Goal: Task Accomplishment & Management: Manage account settings

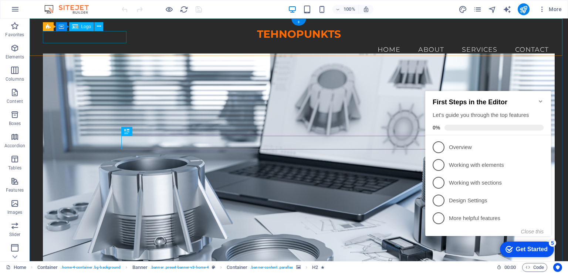
click at [81, 41] on div "TEHNOPUNKTS" at bounding box center [298, 34] width 511 height 13
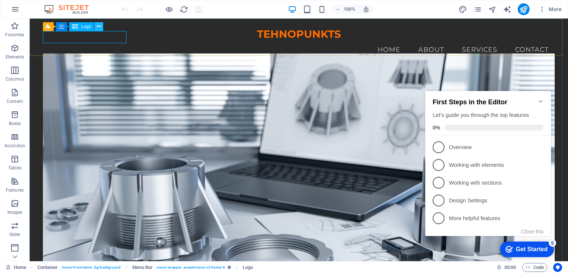
click at [99, 27] on icon at bounding box center [99, 27] width 4 height 8
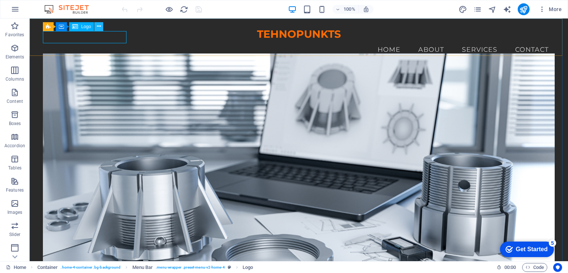
click at [99, 27] on icon at bounding box center [99, 27] width 4 height 8
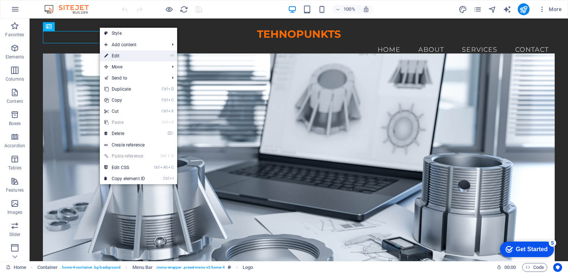
click at [125, 53] on link "⏎ Edit" at bounding box center [125, 55] width 50 height 11
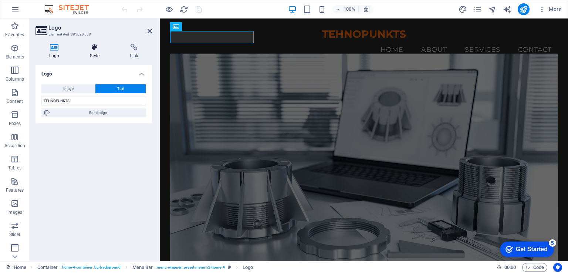
click at [93, 49] on icon at bounding box center [94, 47] width 37 height 7
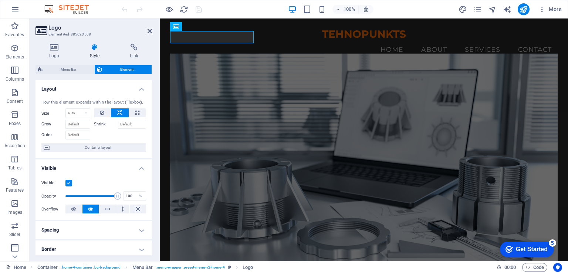
click at [253, 73] on figure at bounding box center [364, 163] width 388 height 221
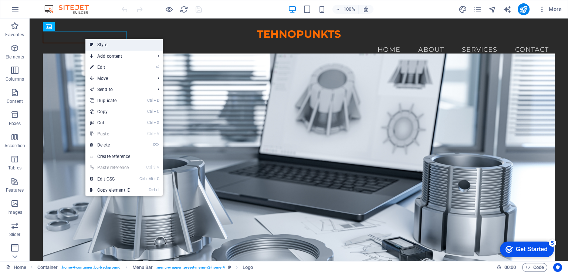
click at [119, 48] on link "Style" at bounding box center [123, 44] width 77 height 11
select select "vw"
select select "rem"
select select "vw"
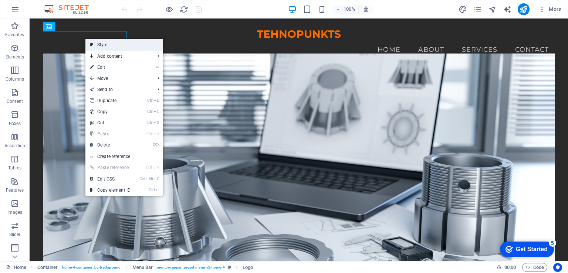
select select "preset-menu-v2-home-4"
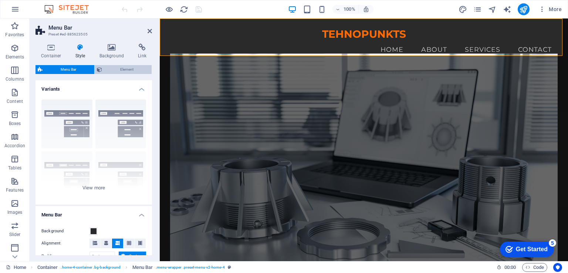
click at [120, 67] on span "Element" at bounding box center [126, 69] width 45 height 9
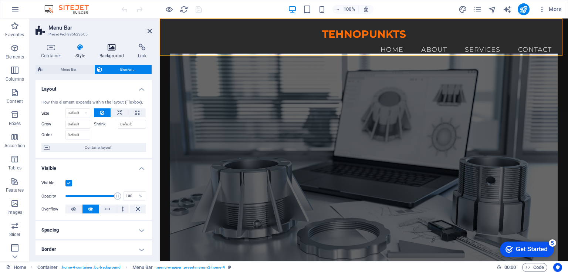
click at [113, 51] on h4 "Background" at bounding box center [113, 52] width 39 height 16
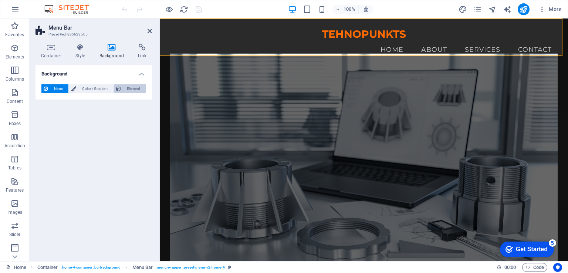
click at [132, 90] on span "Element" at bounding box center [133, 88] width 20 height 9
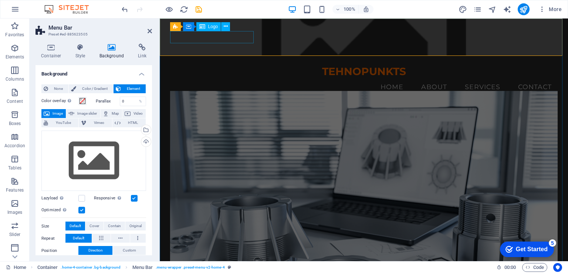
click at [239, 65] on div "TEHNOPUNKTS" at bounding box center [364, 71] width 388 height 13
click at [217, 65] on div "TEHNOPUNKTS" at bounding box center [364, 71] width 388 height 13
click at [224, 26] on icon at bounding box center [226, 27] width 4 height 8
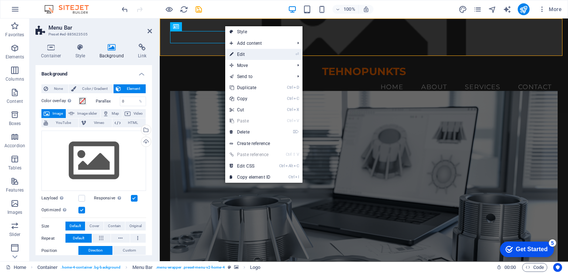
click at [244, 55] on link "⏎ Edit" at bounding box center [250, 54] width 50 height 11
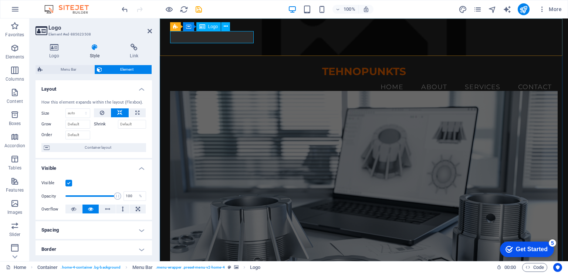
click at [252, 65] on div "TEHNOPUNKTS" at bounding box center [364, 71] width 388 height 13
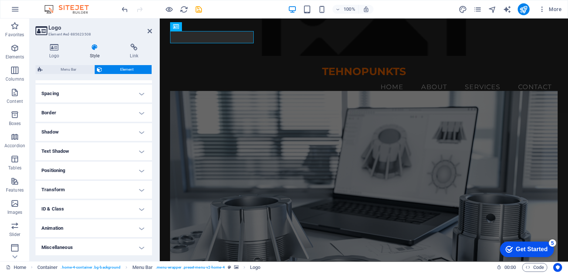
scroll to position [138, 0]
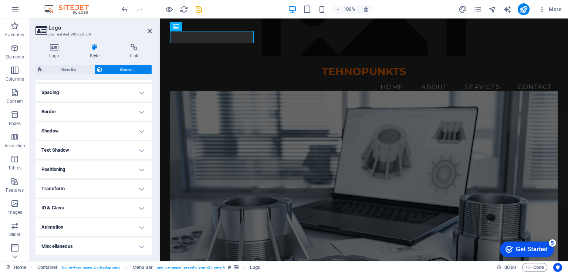
click at [141, 90] on h4 "Spacing" at bounding box center [93, 93] width 116 height 18
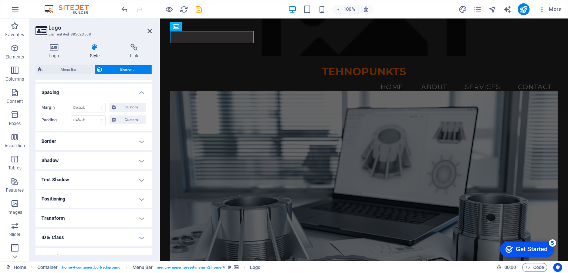
click at [142, 90] on h4 "Spacing" at bounding box center [93, 90] width 116 height 13
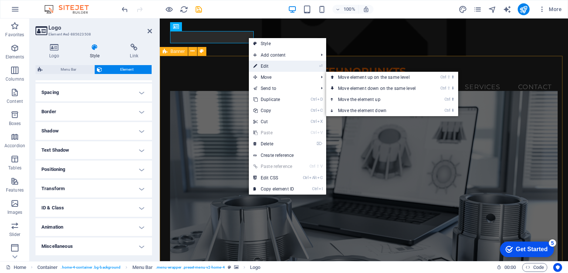
click at [265, 66] on link "⏎ Edit" at bounding box center [274, 66] width 50 height 11
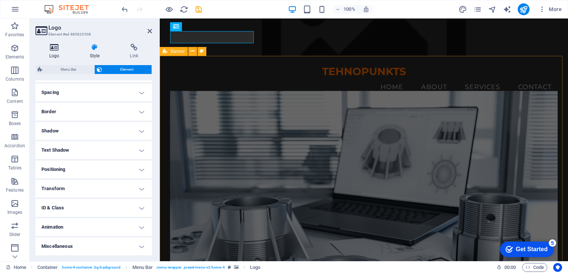
click at [57, 54] on h4 "Logo" at bounding box center [55, 52] width 41 height 16
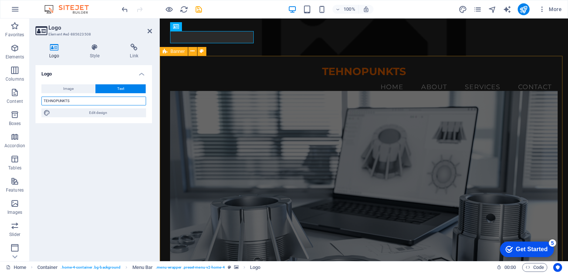
click at [74, 99] on input "TEHNOPUNKTS" at bounding box center [93, 101] width 105 height 9
type input "TEHNOPUNKTS .COM"
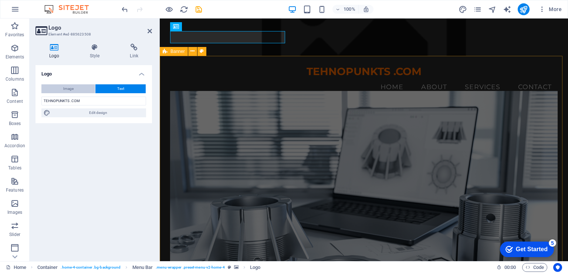
click at [81, 89] on button "Image" at bounding box center [68, 88] width 54 height 9
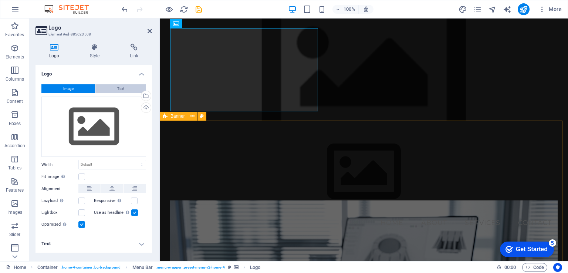
click at [118, 90] on span "Text" at bounding box center [120, 88] width 7 height 9
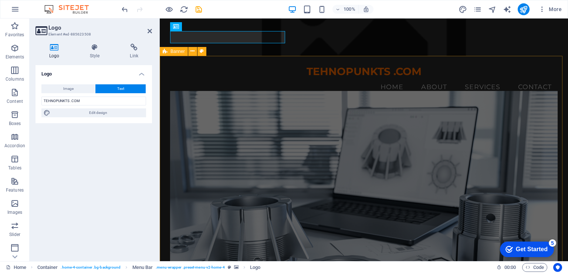
click at [323, 91] on figure at bounding box center [364, 201] width 388 height 221
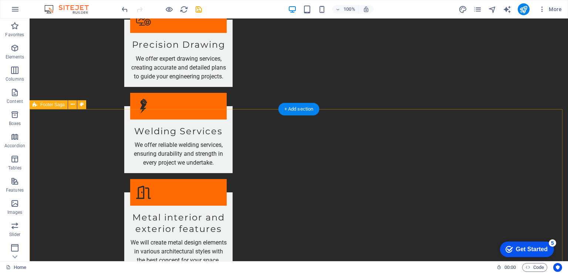
scroll to position [850, 0]
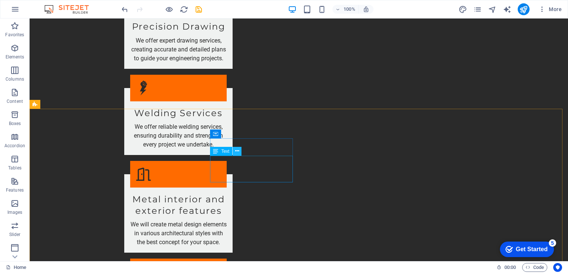
click at [237, 149] on icon at bounding box center [237, 151] width 4 height 8
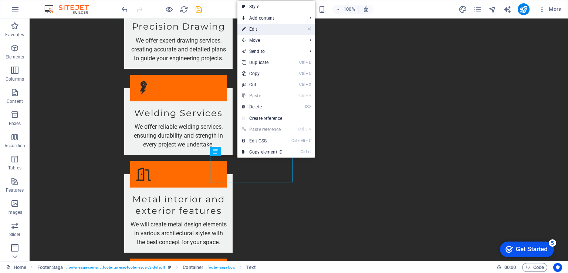
click at [265, 28] on link "⏎ Edit" at bounding box center [262, 29] width 50 height 11
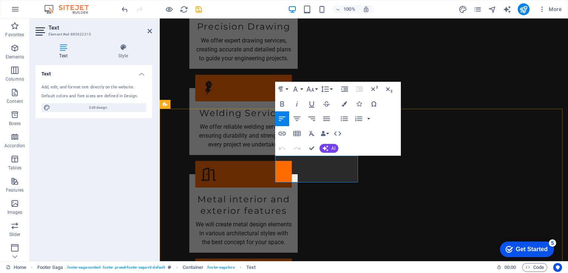
click at [65, 54] on h4 "Text" at bounding box center [64, 52] width 59 height 16
drag, startPoint x: 191, startPoint y: 159, endPoint x: 300, endPoint y: 84, distance: 132.6
click at [300, 84] on button "Font Family" at bounding box center [297, 89] width 14 height 15
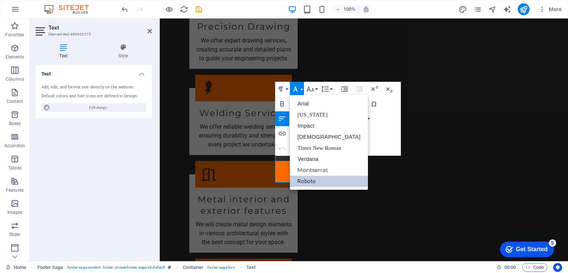
scroll to position [0, 0]
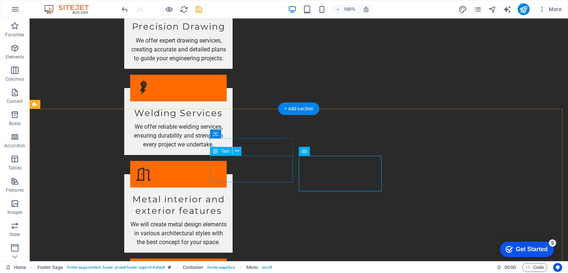
drag, startPoint x: 263, startPoint y: 179, endPoint x: 266, endPoint y: 144, distance: 35.3
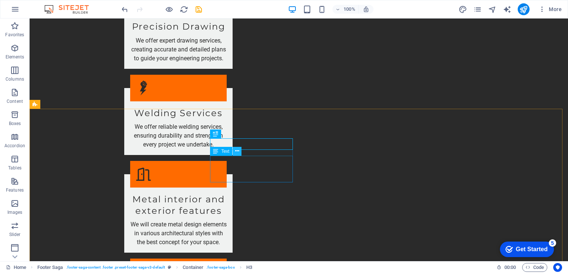
click at [238, 153] on icon at bounding box center [237, 151] width 4 height 8
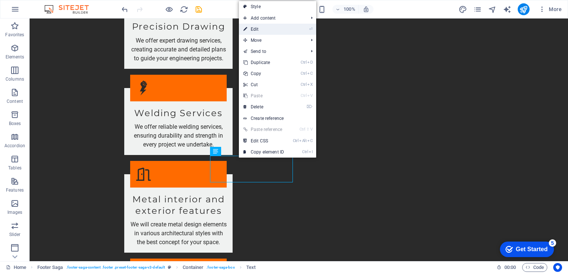
click at [258, 30] on link "⏎ Edit" at bounding box center [264, 29] width 50 height 11
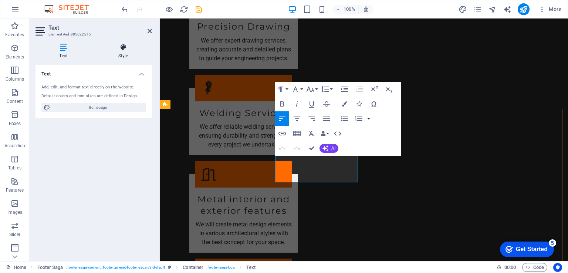
drag, startPoint x: 195, startPoint y: 158, endPoint x: 122, endPoint y: 53, distance: 127.8
click at [122, 53] on h4 "Style" at bounding box center [123, 52] width 58 height 16
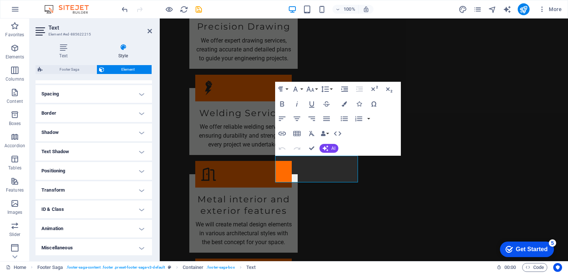
scroll to position [138, 0]
click at [140, 150] on h4 "Text Shadow" at bounding box center [93, 150] width 116 height 18
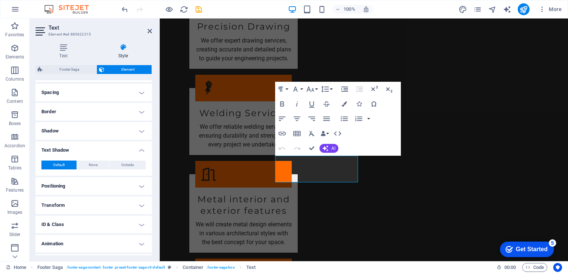
click at [140, 151] on h4 "Text Shadow" at bounding box center [93, 147] width 116 height 13
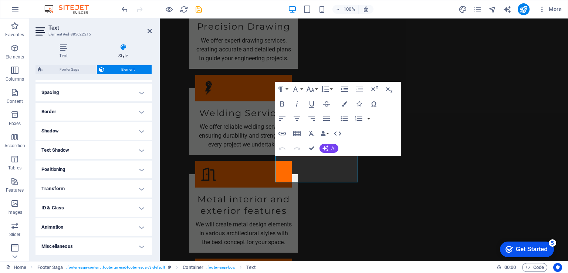
click at [140, 168] on h4 "Positioning" at bounding box center [93, 169] width 116 height 18
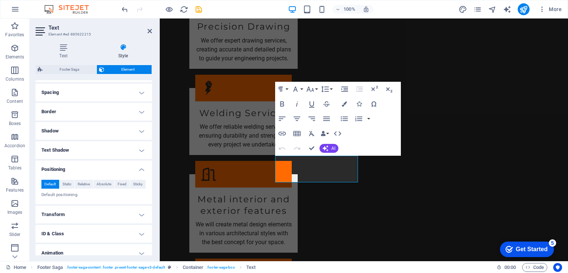
click at [140, 168] on h4 "Positioning" at bounding box center [93, 166] width 116 height 13
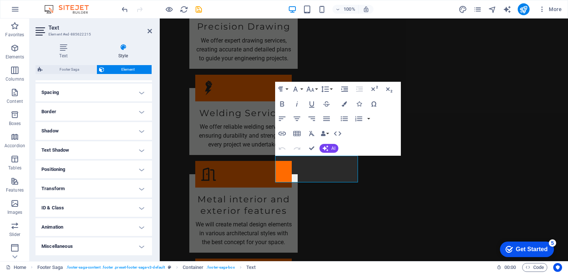
click at [139, 244] on h4 "Miscellaneous" at bounding box center [93, 246] width 116 height 18
click at [139, 244] on h4 "Miscellaneous" at bounding box center [93, 243] width 116 height 13
click at [142, 210] on h4 "ID & Class" at bounding box center [93, 208] width 116 height 18
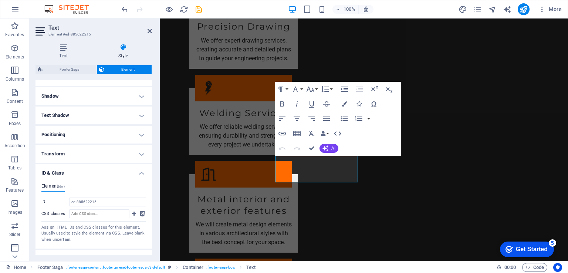
scroll to position [204, 0]
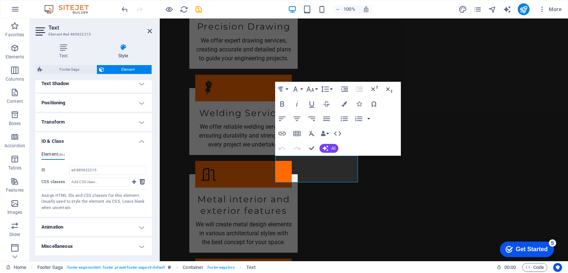
click at [142, 142] on h4 "ID & Class" at bounding box center [93, 138] width 116 height 13
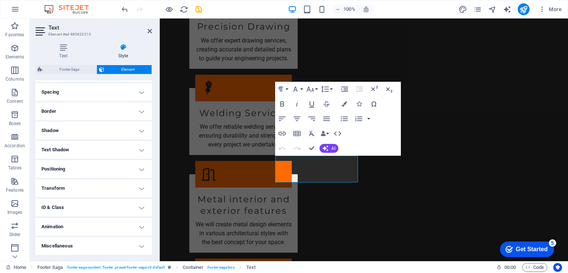
scroll to position [138, 0]
click at [140, 135] on h4 "Shadow" at bounding box center [93, 131] width 116 height 18
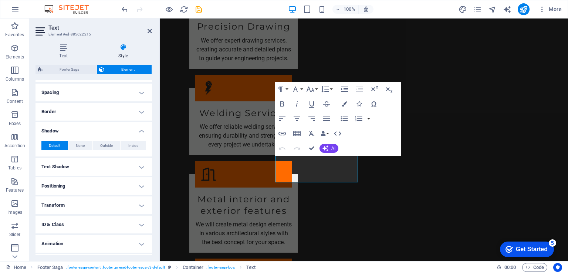
click at [140, 133] on h4 "Shadow" at bounding box center [93, 128] width 116 height 13
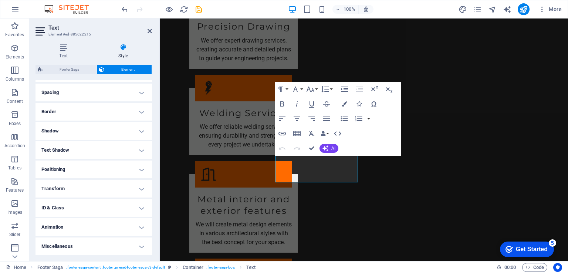
click at [140, 108] on h4 "Border" at bounding box center [93, 112] width 116 height 18
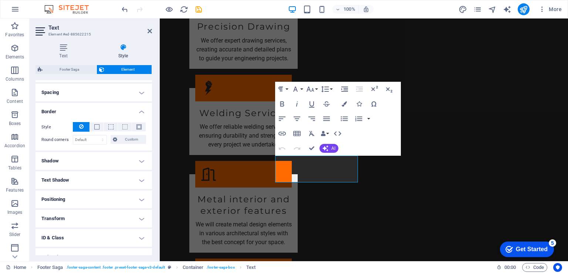
click at [140, 109] on h4 "Border" at bounding box center [93, 109] width 116 height 13
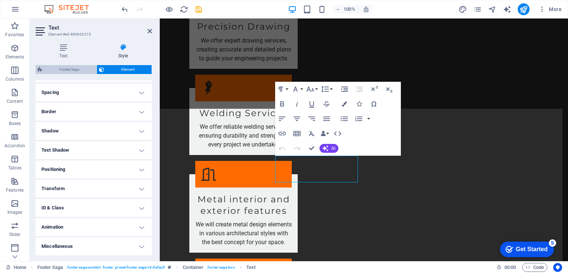
click at [77, 69] on span "Footer Saga" at bounding box center [70, 69] width 50 height 9
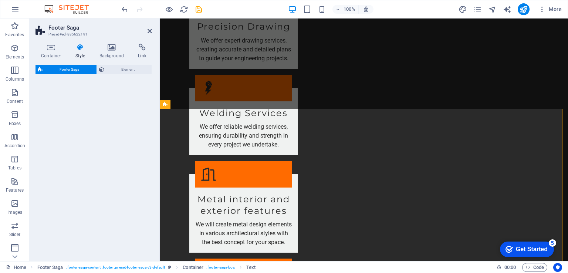
select select "rem"
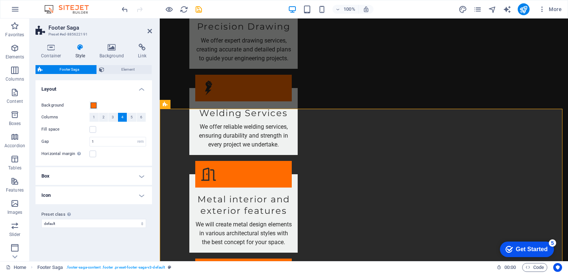
click at [143, 195] on h4 "Icon" at bounding box center [93, 195] width 116 height 18
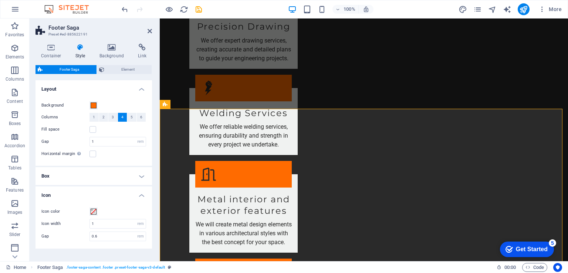
click at [143, 195] on h4 "Icon" at bounding box center [93, 192] width 116 height 13
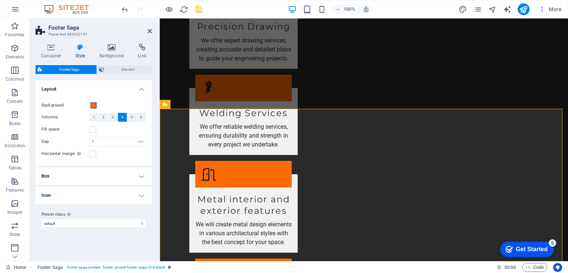
click at [142, 176] on h4 "Box" at bounding box center [93, 176] width 116 height 18
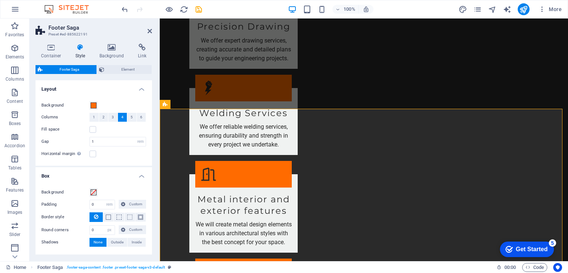
click at [142, 176] on h4 "Box" at bounding box center [93, 173] width 116 height 13
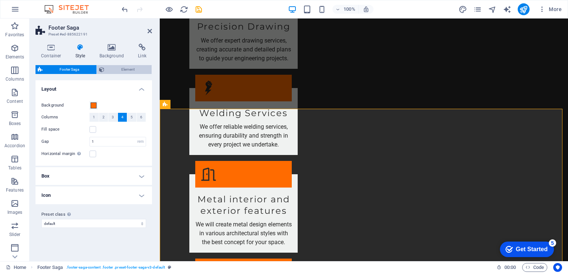
click at [129, 68] on span "Element" at bounding box center [127, 69] width 43 height 9
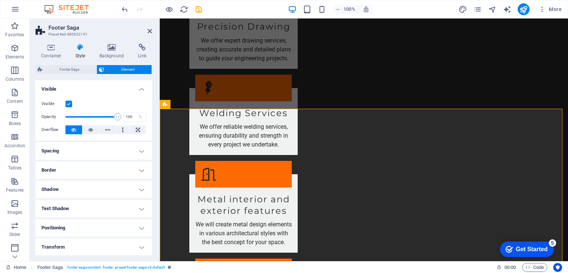
click at [141, 149] on h4 "Spacing" at bounding box center [93, 151] width 116 height 18
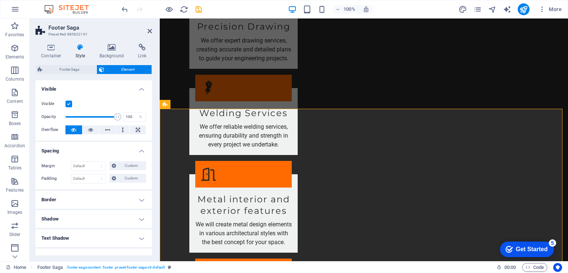
click at [140, 150] on h4 "Spacing" at bounding box center [93, 148] width 116 height 13
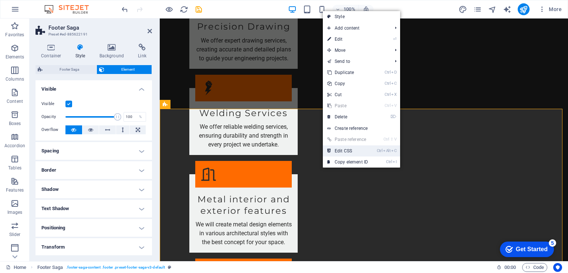
click at [347, 152] on link "Ctrl Alt C Edit CSS" at bounding box center [348, 150] width 50 height 11
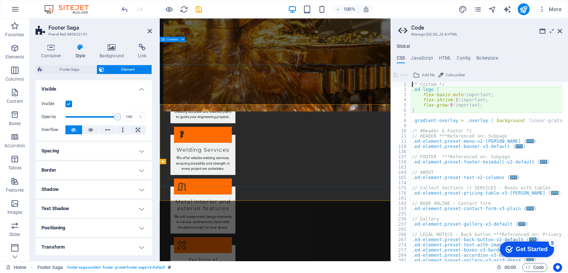
type textarea "@include footer-saga-v3;"
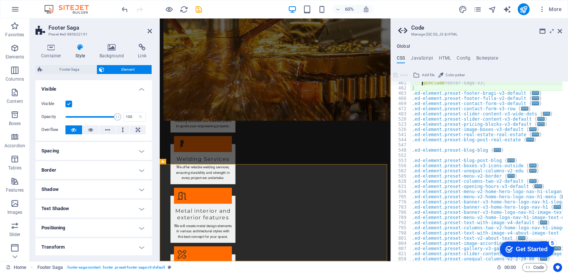
scroll to position [152, 0]
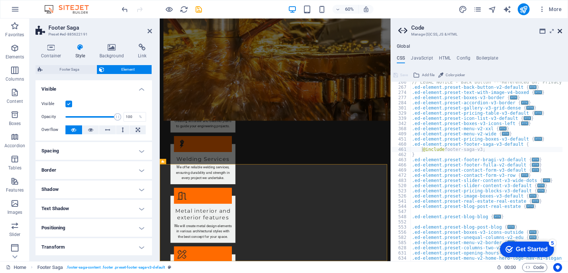
click at [560, 31] on icon at bounding box center [560, 31] width 4 height 6
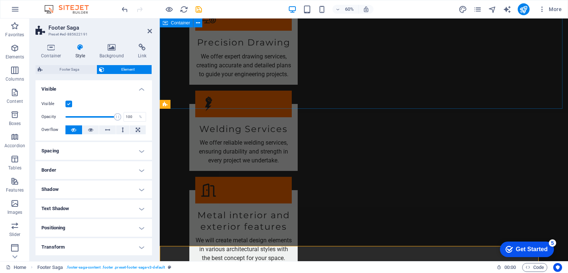
scroll to position [850, 0]
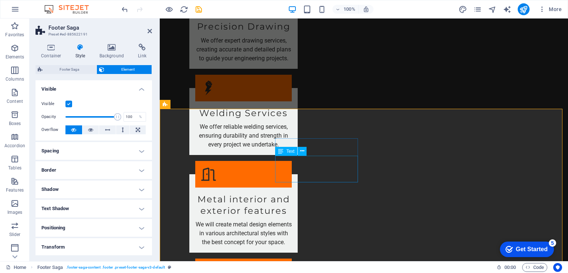
drag, startPoint x: 322, startPoint y: 178, endPoint x: 303, endPoint y: 151, distance: 32.8
click at [287, 154] on div "Text" at bounding box center [286, 151] width 22 height 9
click at [302, 152] on icon at bounding box center [302, 151] width 4 height 8
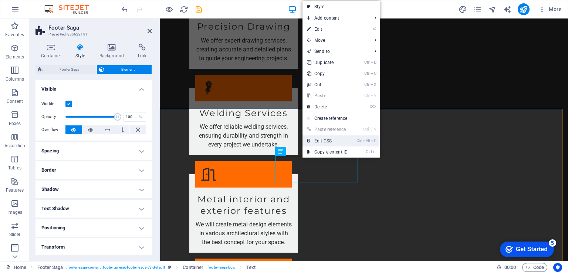
click at [327, 142] on link "Ctrl Alt C Edit CSS" at bounding box center [327, 140] width 50 height 11
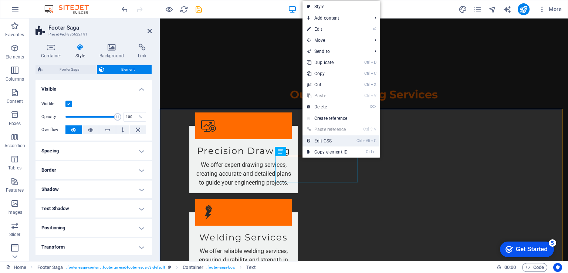
scroll to position [835, 0]
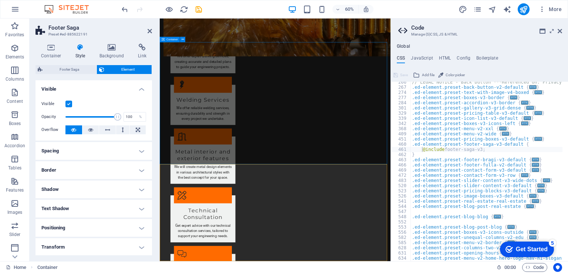
scroll to position [859, 0]
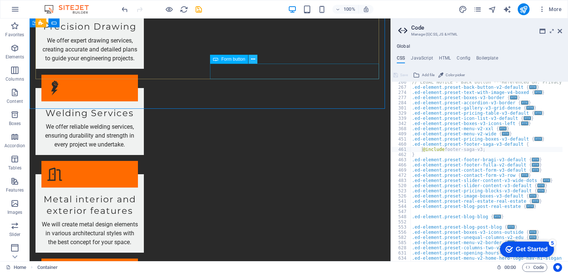
click at [253, 61] on icon at bounding box center [253, 59] width 4 height 8
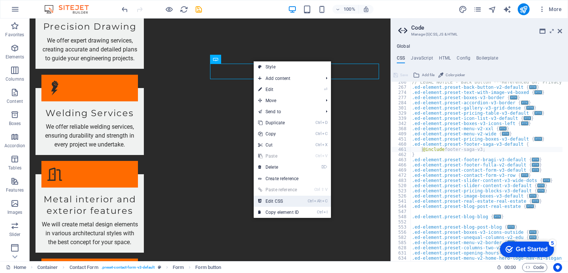
click at [277, 198] on link "Ctrl Alt C Edit CSS" at bounding box center [279, 201] width 50 height 11
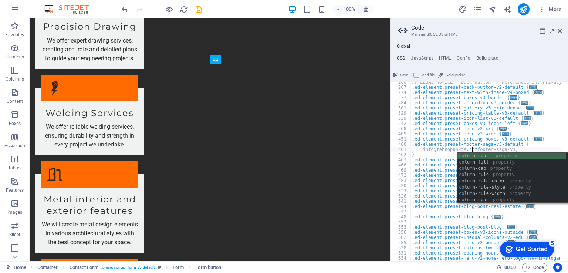
scroll to position [0, 6]
click at [423, 151] on div "// LEGAL NOTICE - Back button ***Referenced on: Privacy .ed-element.preset-back…" at bounding box center [562, 171] width 304 height 184
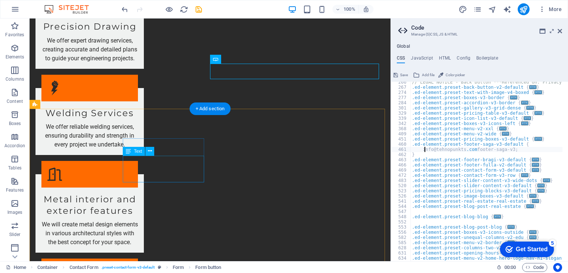
type textarea "info@tehnopunkts.com footer-saga-v3;"
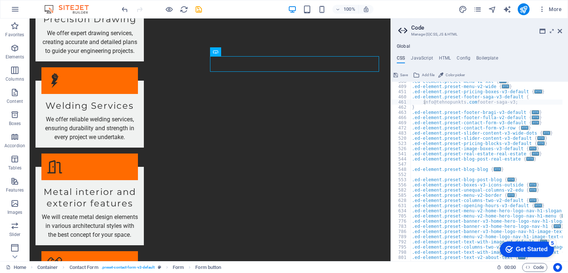
scroll to position [308, 0]
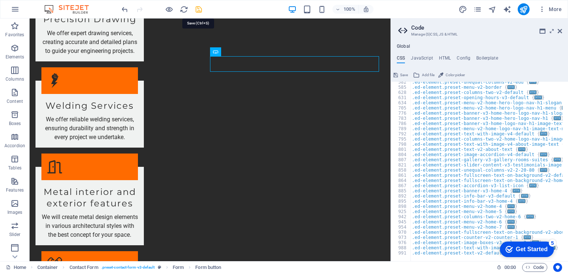
click at [197, 9] on icon "save" at bounding box center [198, 9] width 9 height 9
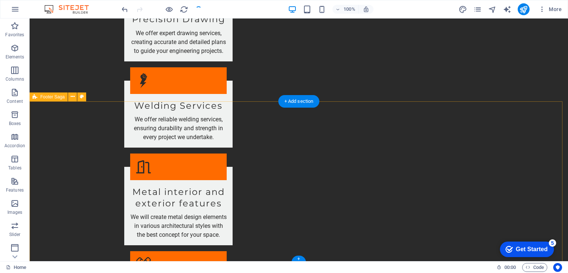
scroll to position [867, 0]
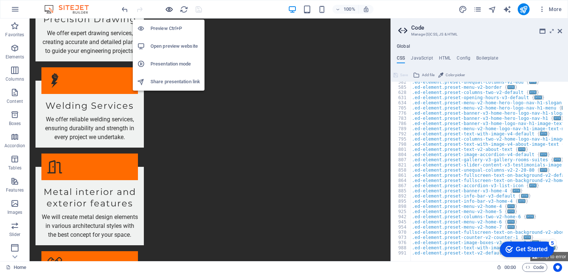
click at [167, 8] on icon "button" at bounding box center [169, 9] width 9 height 9
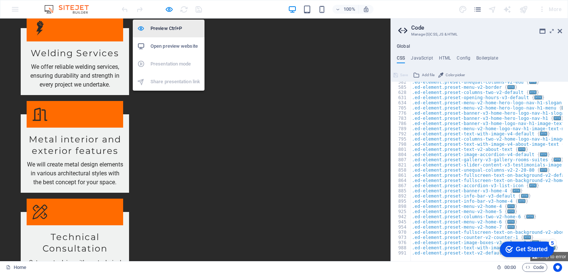
click at [148, 30] on div at bounding box center [143, 28] width 13 height 7
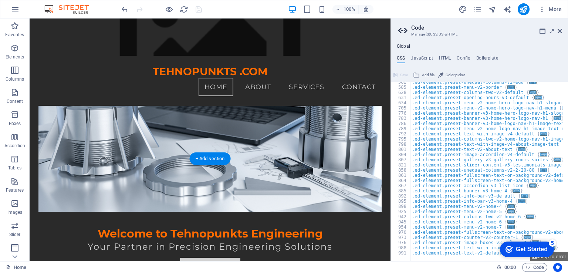
scroll to position [74, 0]
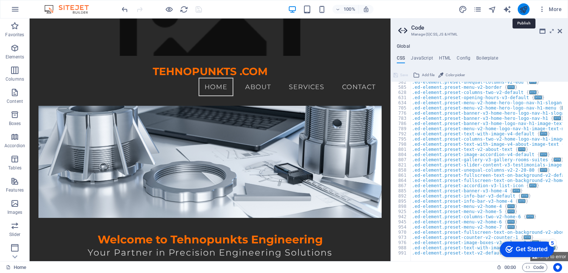
click at [525, 10] on icon "publish" at bounding box center [523, 9] width 9 height 9
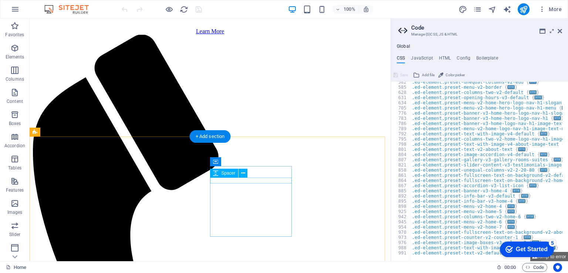
scroll to position [868, 0]
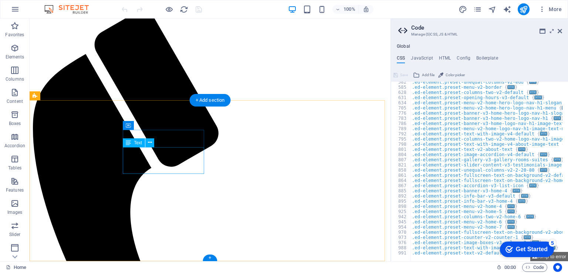
drag, startPoint x: 156, startPoint y: 171, endPoint x: 151, endPoint y: 170, distance: 4.8
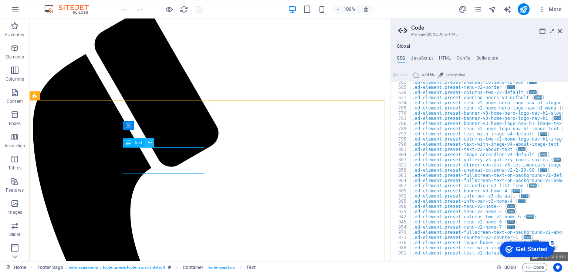
click at [149, 141] on icon at bounding box center [150, 143] width 4 height 8
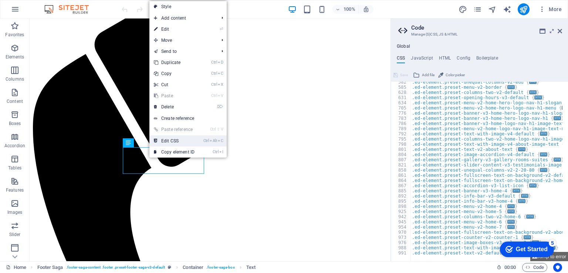
drag, startPoint x: 143, startPoint y: 121, endPoint x: 173, endPoint y: 140, distance: 34.9
click at [173, 140] on link "Ctrl Alt C Edit CSS" at bounding box center [174, 140] width 50 height 11
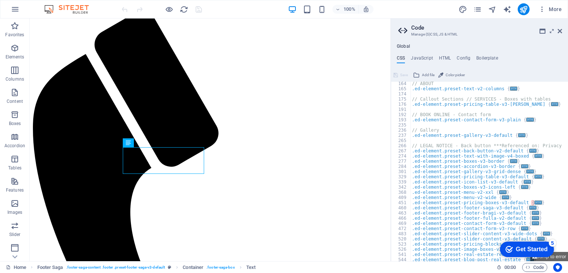
scroll to position [89, 0]
drag, startPoint x: 182, startPoint y: 169, endPoint x: 177, endPoint y: 162, distance: 8.2
click at [149, 144] on icon at bounding box center [150, 143] width 4 height 8
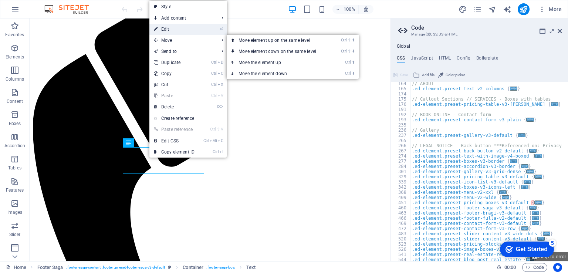
drag, startPoint x: 40, startPoint y: 42, endPoint x: 171, endPoint y: 29, distance: 131.6
click at [171, 29] on link "⏎ Edit" at bounding box center [174, 29] width 50 height 11
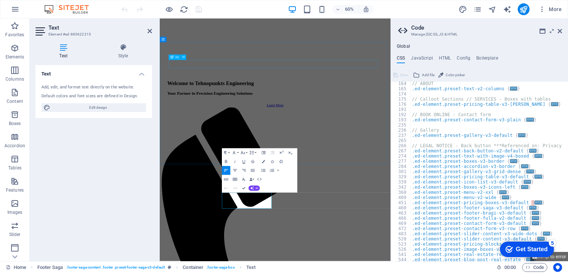
scroll to position [835, 0]
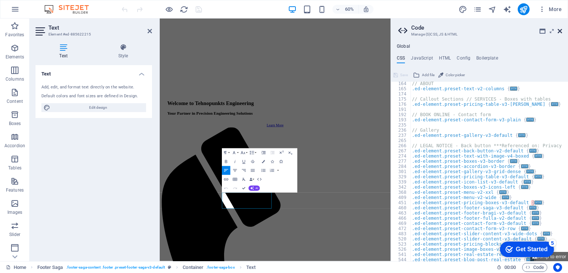
drag, startPoint x: 559, startPoint y: 31, endPoint x: 388, endPoint y: 13, distance: 171.8
click at [559, 31] on icon at bounding box center [560, 31] width 4 height 6
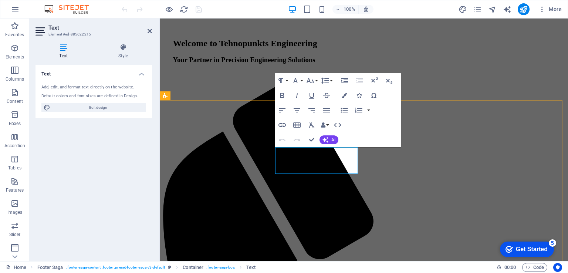
click at [118, 51] on h4 "Style" at bounding box center [123, 52] width 58 height 16
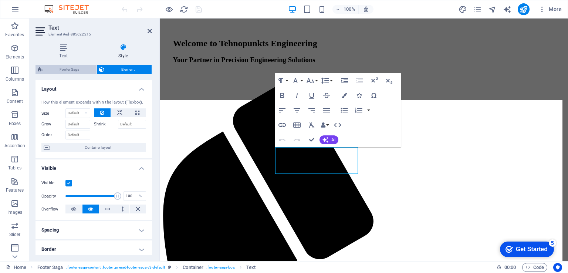
click at [82, 69] on span "Footer Saga" at bounding box center [70, 69] width 50 height 9
select select "rem"
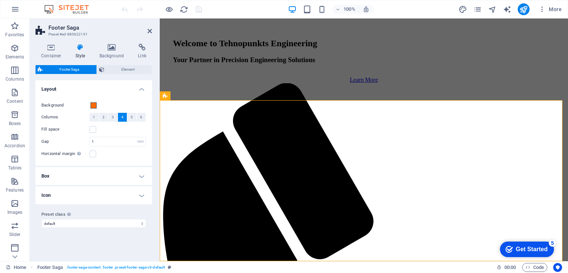
click at [140, 175] on h4 "Box" at bounding box center [93, 176] width 116 height 18
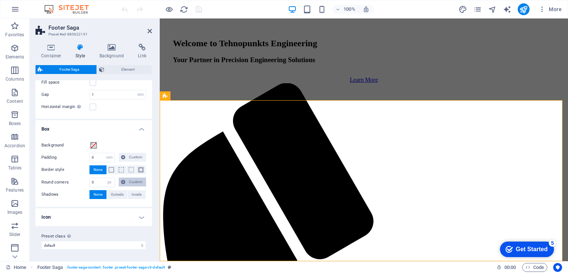
scroll to position [0, 0]
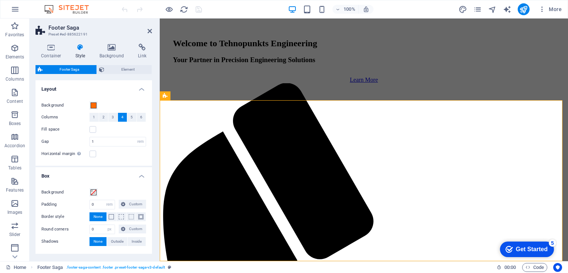
click at [140, 175] on h4 "Box" at bounding box center [93, 173] width 116 height 13
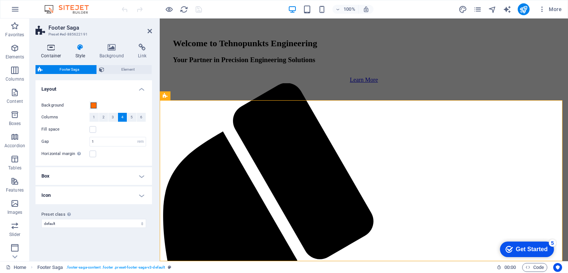
click at [52, 50] on icon at bounding box center [50, 47] width 31 height 7
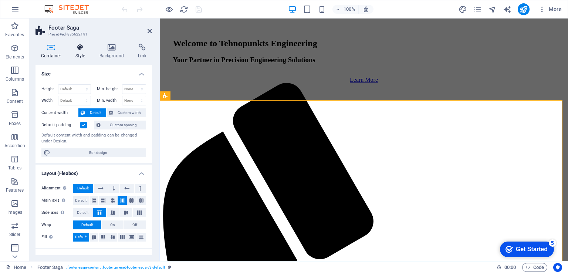
click at [78, 52] on h4 "Style" at bounding box center [82, 52] width 24 height 16
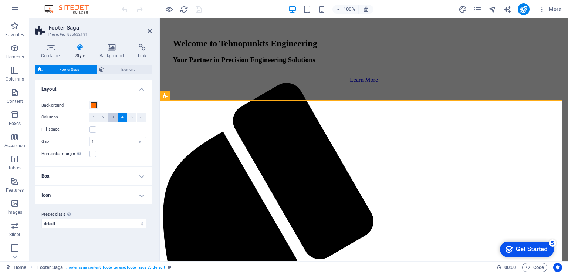
click at [114, 116] on button "3" at bounding box center [112, 117] width 9 height 9
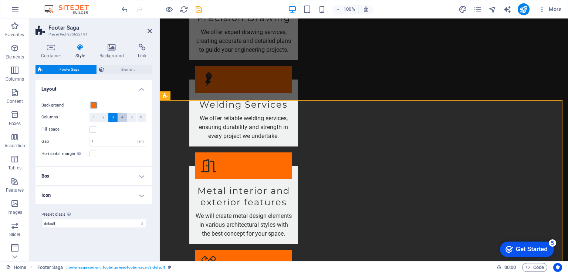
click at [120, 117] on button "4" at bounding box center [122, 117] width 9 height 9
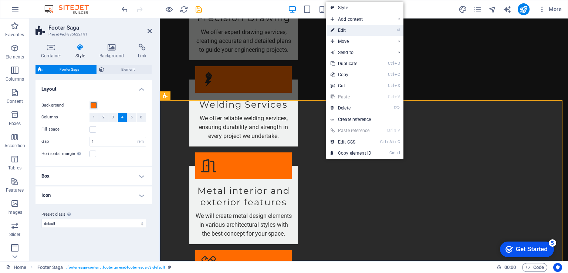
click at [345, 33] on link "⏎ Edit" at bounding box center [351, 30] width 50 height 11
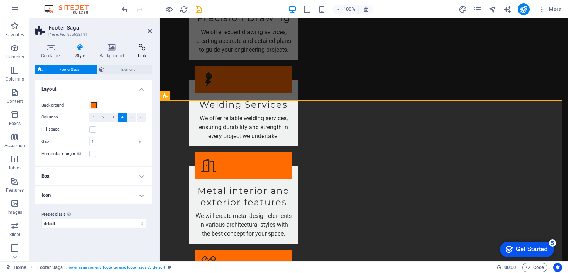
click at [142, 53] on h4 "Link" at bounding box center [142, 52] width 20 height 16
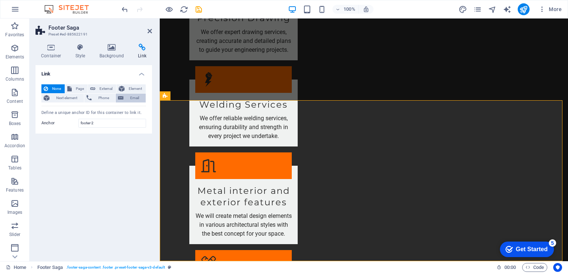
click at [134, 97] on span "Email" at bounding box center [135, 98] width 18 height 9
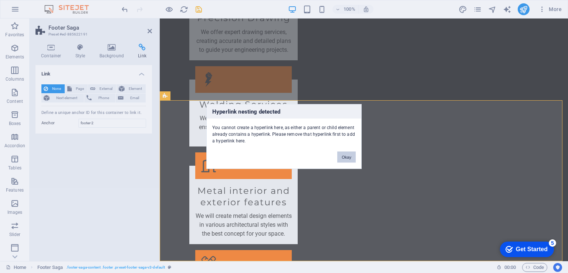
click at [345, 159] on button "Okay" at bounding box center [346, 157] width 18 height 11
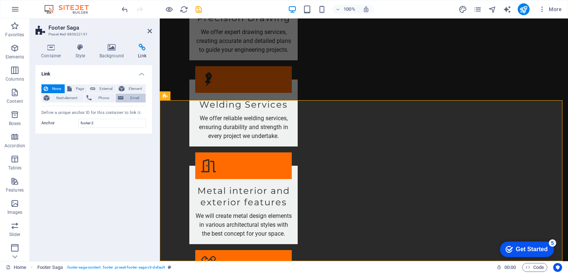
click at [134, 98] on span "Email" at bounding box center [135, 98] width 18 height 9
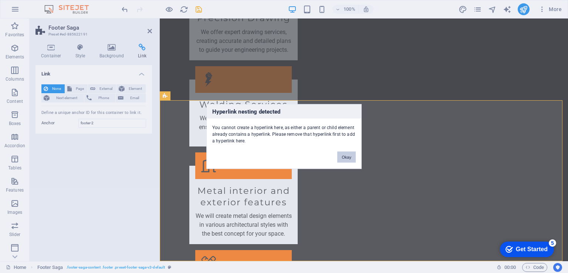
click at [351, 158] on button "Okay" at bounding box center [346, 157] width 18 height 11
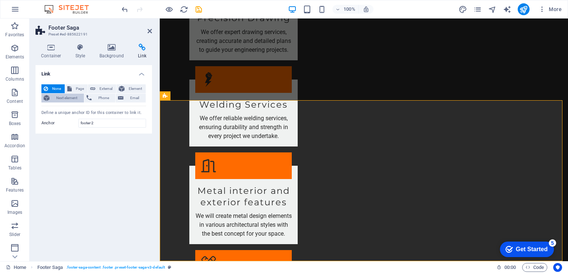
click at [65, 97] on span "Next element" at bounding box center [67, 98] width 30 height 9
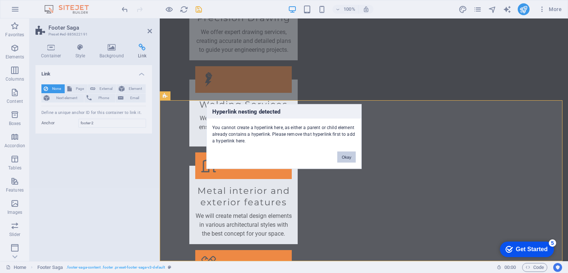
click at [345, 156] on button "Okay" at bounding box center [346, 157] width 18 height 11
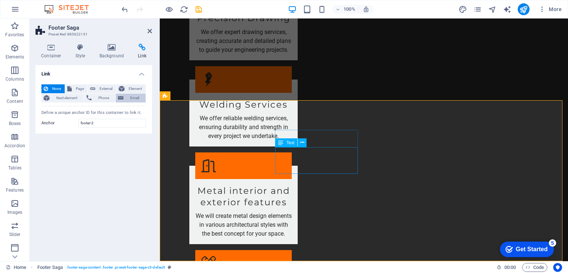
drag, startPoint x: 167, startPoint y: 152, endPoint x: 139, endPoint y: 98, distance: 60.4
click at [139, 98] on span "Email" at bounding box center [135, 98] width 18 height 9
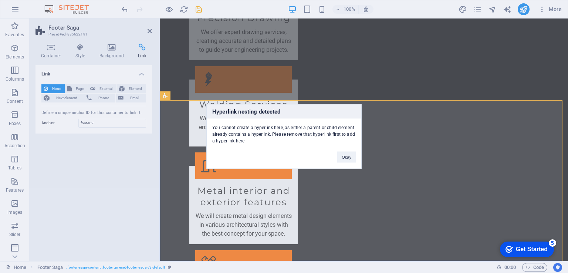
click at [135, 88] on div "Hyperlink nesting detected You cannot create a hyperlink here, as either a pare…" at bounding box center [284, 136] width 568 height 273
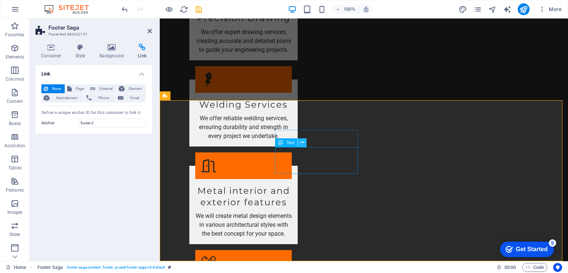
click at [302, 144] on icon at bounding box center [302, 143] width 4 height 8
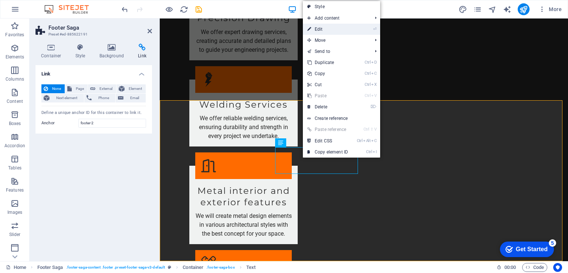
click at [330, 26] on link "⏎ Edit" at bounding box center [328, 29] width 50 height 11
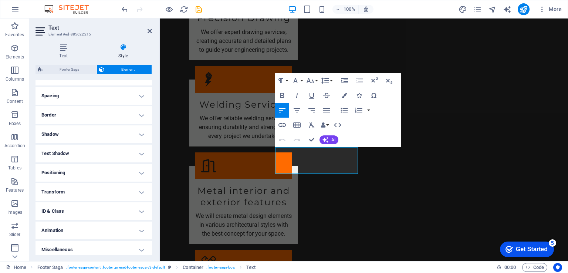
scroll to position [138, 0]
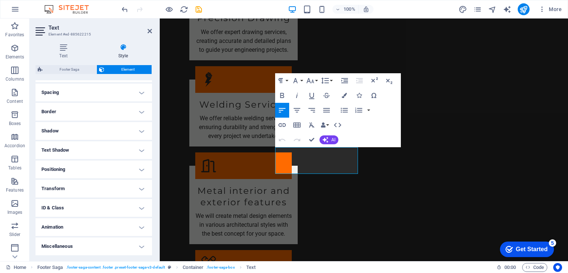
click at [138, 209] on h4 "ID & Class" at bounding box center [93, 208] width 116 height 18
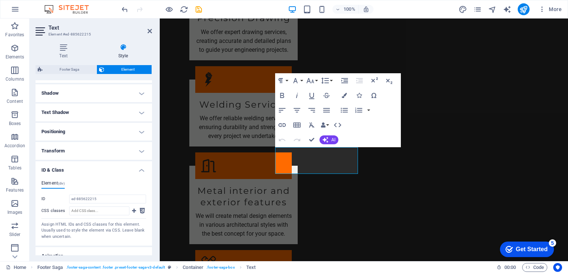
scroll to position [204, 0]
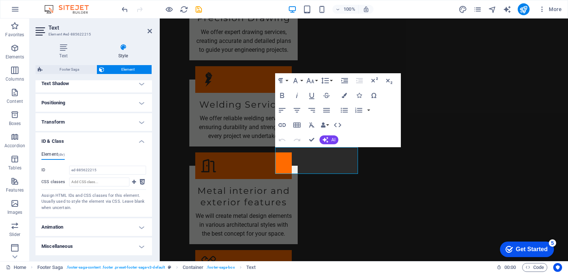
click at [142, 124] on h4 "Transform" at bounding box center [93, 122] width 116 height 18
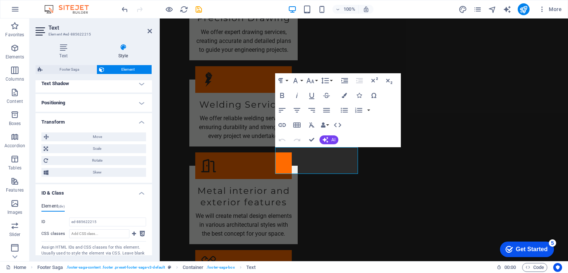
click at [140, 124] on h4 "Transform" at bounding box center [93, 119] width 116 height 13
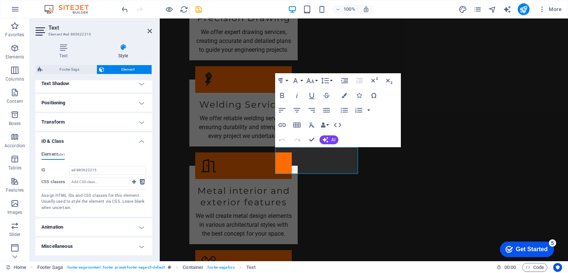
click at [139, 104] on h4 "Positioning" at bounding box center [93, 103] width 116 height 18
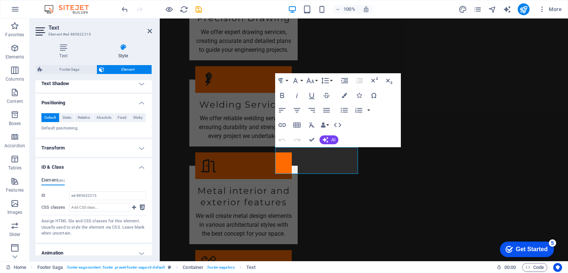
click at [139, 103] on h4 "Positioning" at bounding box center [93, 100] width 116 height 13
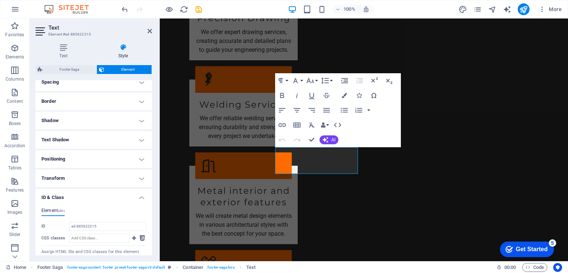
scroll to position [93, 0]
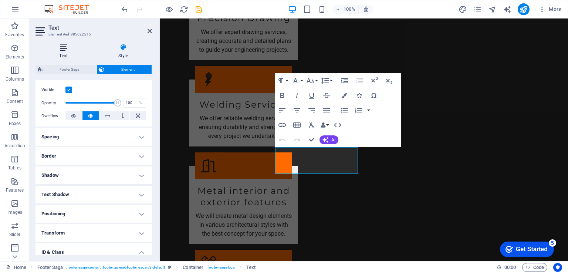
click at [62, 48] on icon at bounding box center [63, 47] width 56 height 7
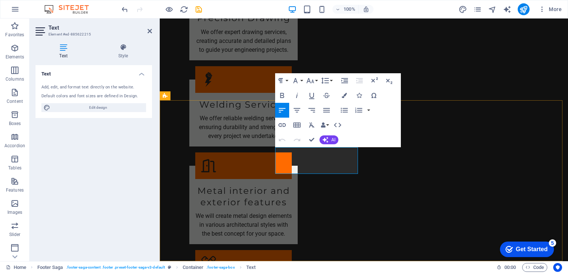
drag, startPoint x: 331, startPoint y: 161, endPoint x: 321, endPoint y: 169, distance: 13.2
drag, startPoint x: 321, startPoint y: 169, endPoint x: 410, endPoint y: 188, distance: 90.7
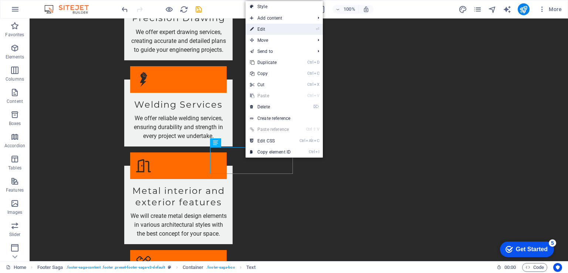
click at [268, 32] on link "⏎ Edit" at bounding box center [271, 29] width 50 height 11
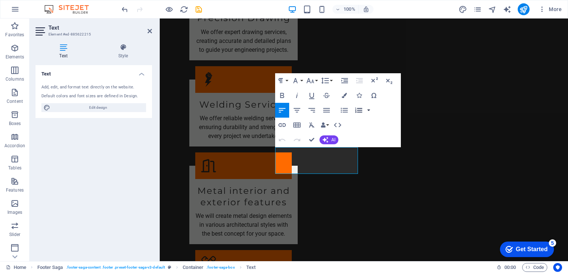
click at [369, 111] on button "button" at bounding box center [369, 110] width 6 height 15
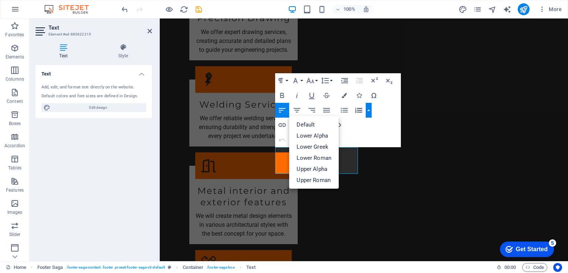
click at [369, 111] on button "button" at bounding box center [369, 110] width 6 height 15
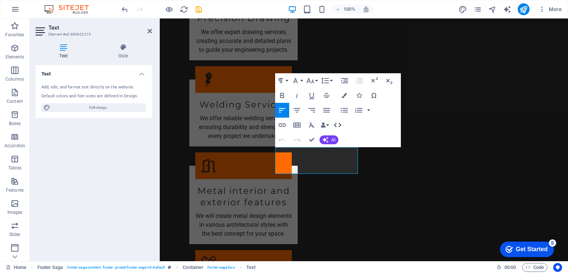
click at [336, 125] on icon "button" at bounding box center [337, 125] width 9 height 9
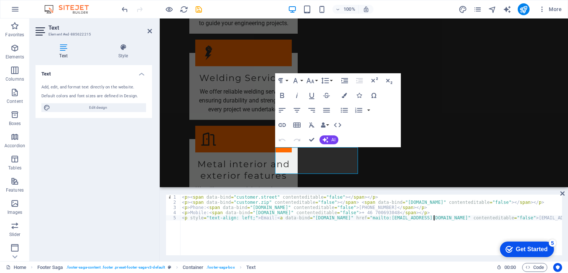
click at [433, 218] on div "< p > < span data-bind = "customer.street" contenteditable = "false" > </ span …" at bounding box center [372, 229] width 384 height 70
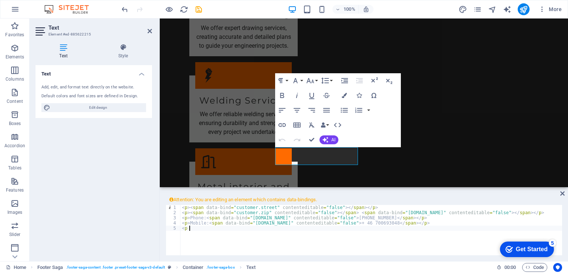
type textarea "<"
click at [349, 217] on div "< p > < span data-bind = "customer.street" contenteditable = "false" > </ span …" at bounding box center [371, 240] width 382 height 71
click at [383, 216] on div "< p > < span data-bind = "customer.street" contenteditable = "false" > </ span …" at bounding box center [371, 240] width 382 height 71
click at [389, 223] on div "< p > < span data-bind = "customer.street" contenteditable = "false" > </ span …" at bounding box center [371, 240] width 382 height 71
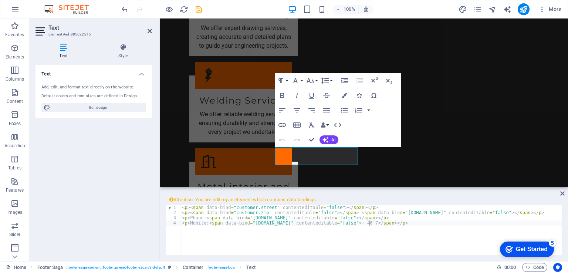
click at [348, 216] on div "< p > < span data-bind = "customer.street" contenteditable = "false" > </ span …" at bounding box center [371, 240] width 382 height 71
click at [368, 223] on div "< p > < span data-bind = "customer.street" contenteditable = "false" > </ span …" at bounding box center [371, 240] width 382 height 71
click at [351, 217] on div "< p > < span data-bind = "customer.street" contenteditable = "false" > </ span …" at bounding box center [371, 240] width 382 height 71
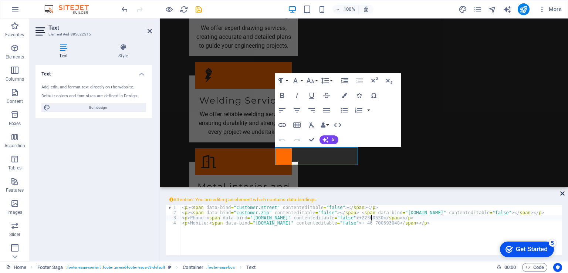
type textarea "<p>Phone: <span data-bind="[DOMAIN_NAME]" contenteditable="false">+22360530</sp…"
click at [560, 193] on icon at bounding box center [562, 193] width 4 height 6
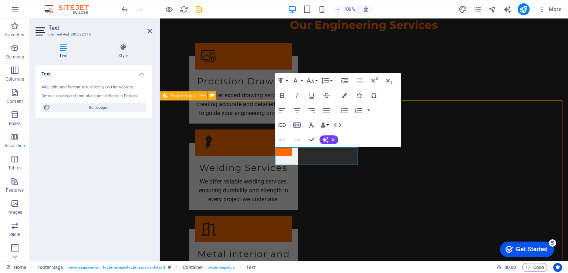
scroll to position [859, 0]
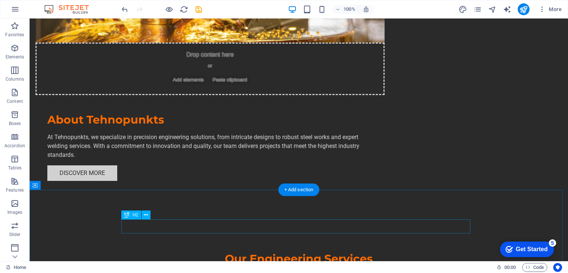
scroll to position [710, 0]
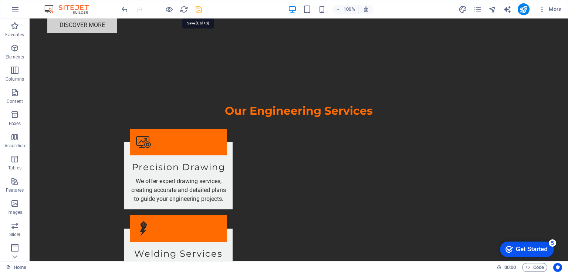
click at [196, 9] on icon "save" at bounding box center [198, 9] width 9 height 9
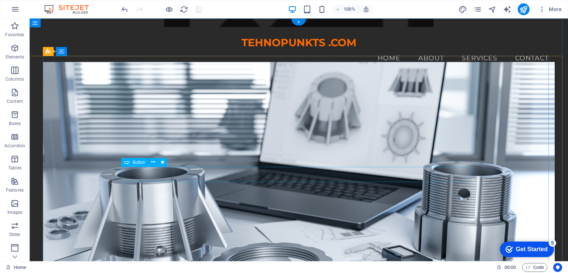
scroll to position [0, 0]
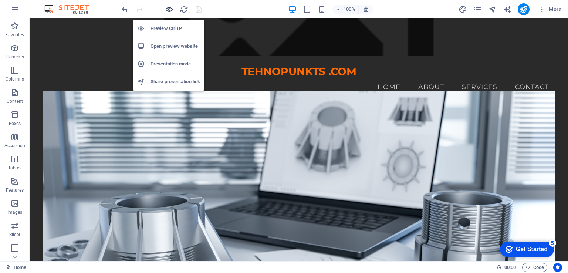
click at [169, 8] on icon "button" at bounding box center [169, 9] width 9 height 9
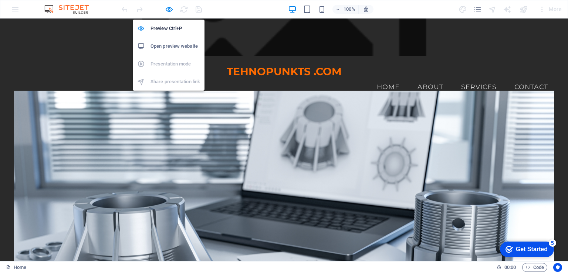
click at [177, 45] on h6 "Open preview website" at bounding box center [175, 46] width 50 height 9
click at [167, 11] on icon "button" at bounding box center [169, 9] width 9 height 9
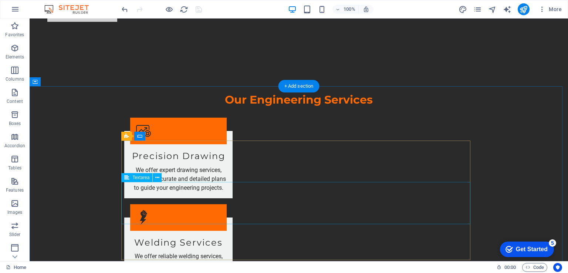
scroll to position [735, 0]
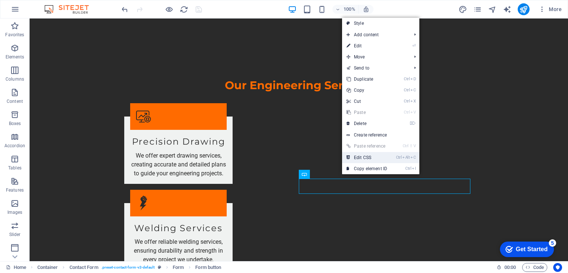
click at [367, 157] on link "Ctrl Alt C Edit CSS" at bounding box center [367, 157] width 50 height 11
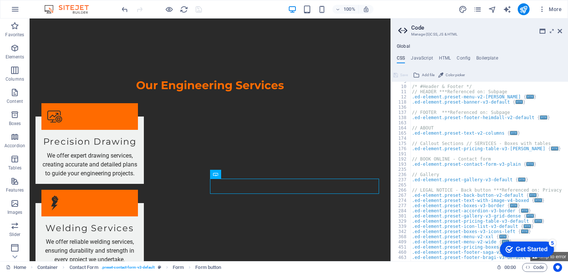
scroll to position [44, 0]
click at [463, 59] on h4 "Config" at bounding box center [464, 59] width 14 height 8
type textarea "$color-background: #2A2A2A;"
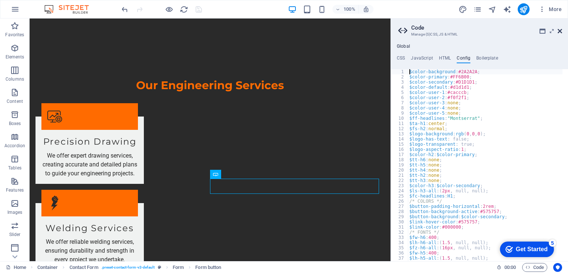
drag, startPoint x: 530, startPoint y: 11, endPoint x: 559, endPoint y: 30, distance: 34.9
click at [559, 30] on icon at bounding box center [560, 31] width 4 height 6
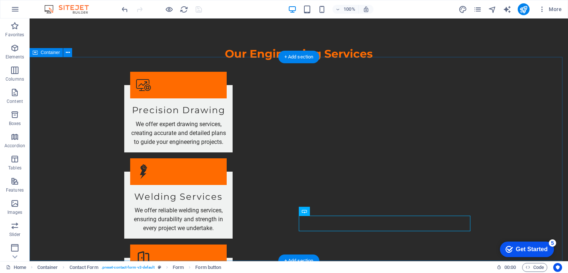
scroll to position [735, 0]
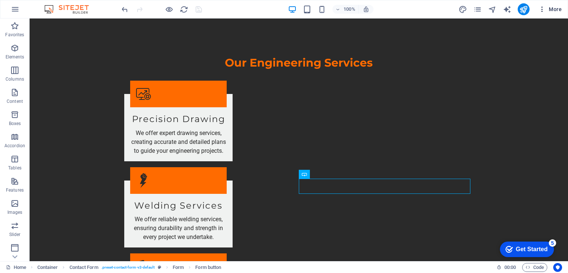
click at [553, 9] on span "More" at bounding box center [549, 9] width 23 height 7
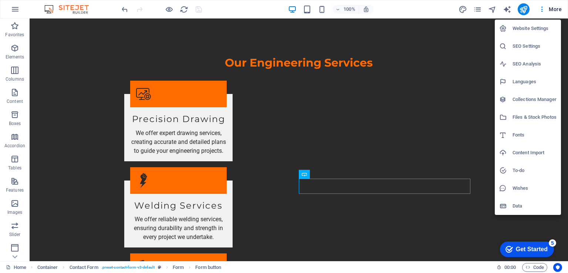
click at [519, 206] on h6 "Data" at bounding box center [534, 206] width 44 height 9
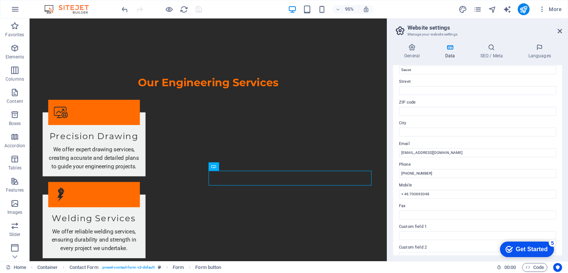
scroll to position [0, 0]
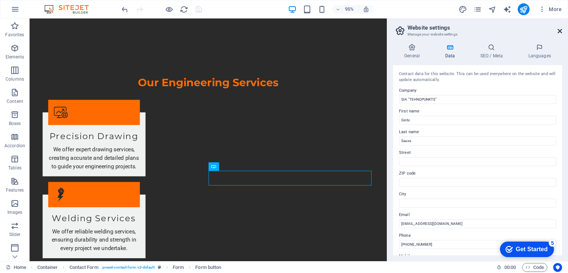
click at [559, 28] on icon at bounding box center [560, 31] width 4 height 6
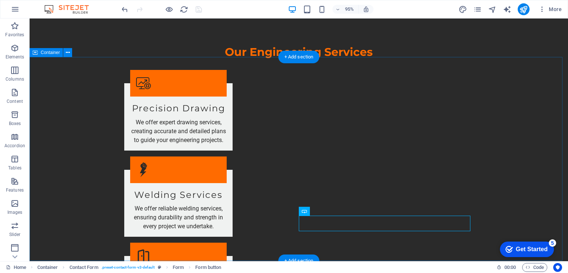
scroll to position [735, 0]
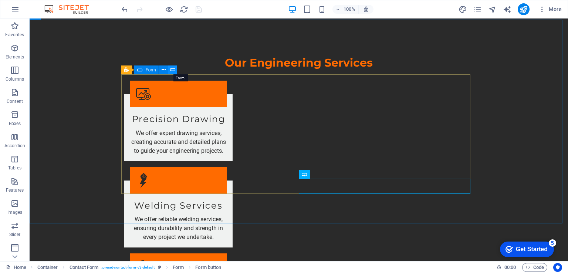
click at [173, 69] on icon at bounding box center [172, 70] width 5 height 8
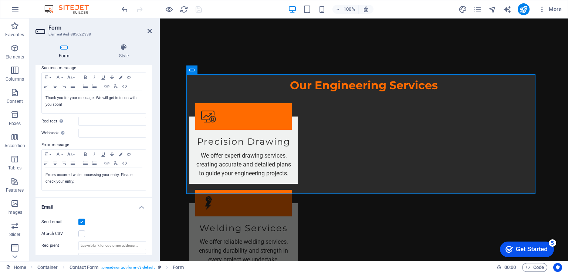
scroll to position [111, 0]
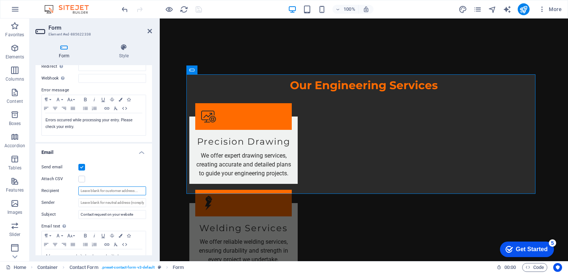
click at [142, 191] on input "Recipient" at bounding box center [112, 190] width 68 height 9
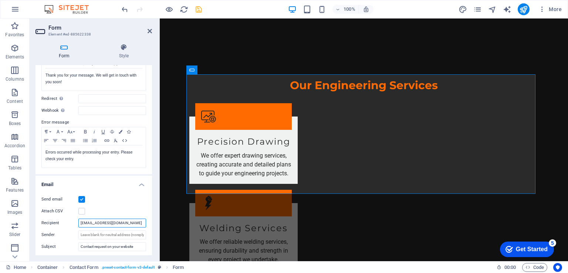
scroll to position [0, 0]
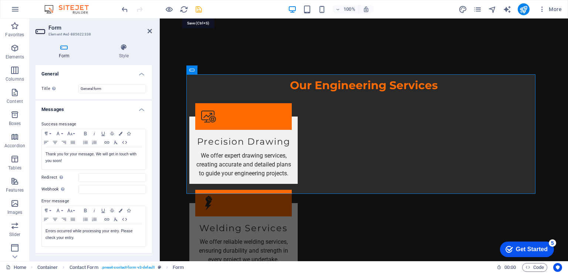
type input "[EMAIL_ADDRESS][DOMAIN_NAME]"
click at [197, 8] on icon "save" at bounding box center [198, 9] width 9 height 9
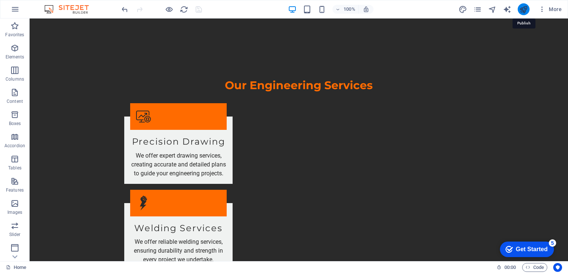
click at [525, 8] on icon "publish" at bounding box center [523, 9] width 9 height 9
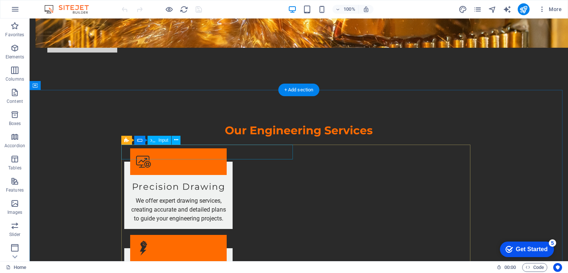
scroll to position [703, 0]
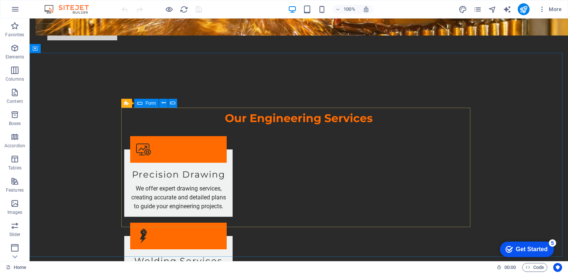
click at [141, 105] on icon at bounding box center [139, 103] width 5 height 9
click at [163, 105] on icon at bounding box center [164, 103] width 4 height 8
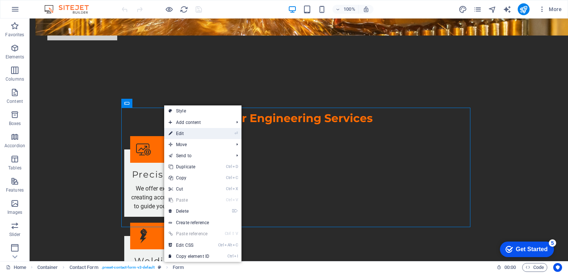
click at [185, 134] on link "⏎ Edit" at bounding box center [189, 133] width 50 height 11
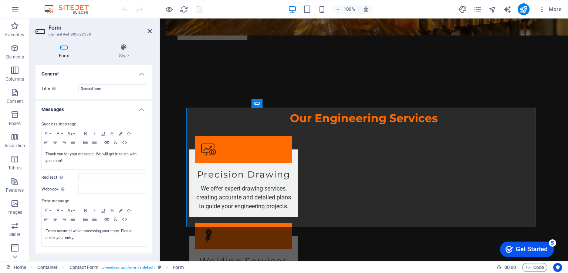
click at [141, 73] on h4 "General" at bounding box center [93, 71] width 116 height 13
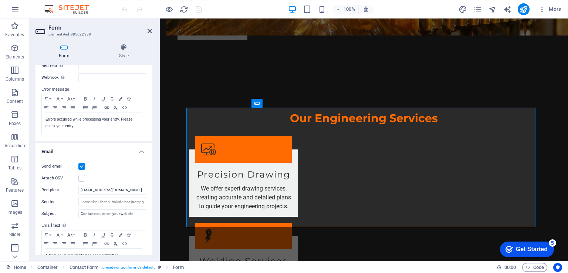
scroll to position [111, 0]
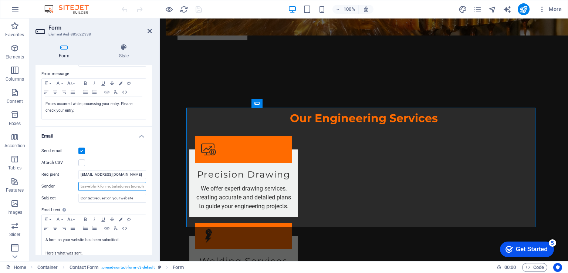
click at [142, 187] on input "Sender" at bounding box center [112, 186] width 68 height 9
click at [135, 187] on input "Sender" at bounding box center [112, 186] width 68 height 9
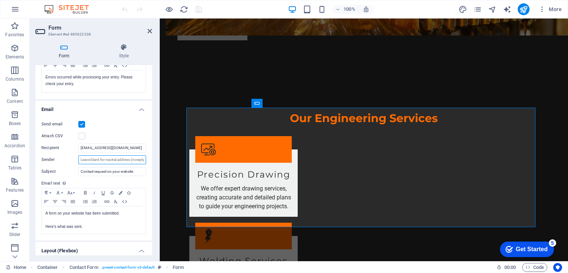
scroll to position [148, 0]
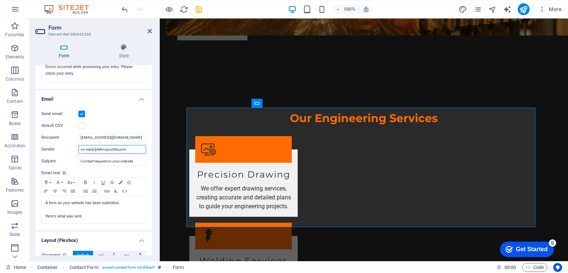
click at [93, 148] on input "no-reply@tehnopunkts,com" at bounding box center [112, 149] width 68 height 9
click at [124, 139] on input "[EMAIL_ADDRESS][DOMAIN_NAME]" at bounding box center [112, 137] width 68 height 9
click at [111, 149] on input "info@tehnopunkts,com" at bounding box center [112, 149] width 68 height 9
click at [86, 149] on input "[EMAIL_ADDRESS][DOMAIN_NAME]" at bounding box center [112, 149] width 68 height 9
type input "no-reply@tehnopunkts.com"
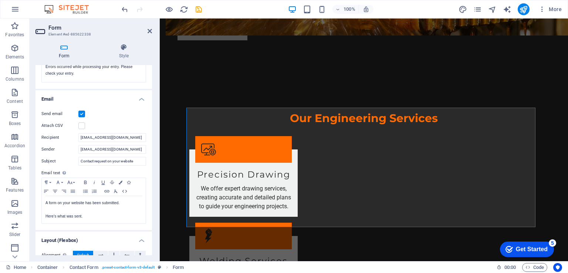
drag, startPoint x: 115, startPoint y: 105, endPoint x: 104, endPoint y: 107, distance: 11.4
click at [115, 105] on div "Send email Attach CSV Recipient info@tehnopunkts.com Sender no-reply@tehnopunkt…" at bounding box center [93, 167] width 116 height 126
click at [198, 8] on icon "save" at bounding box center [198, 9] width 9 height 9
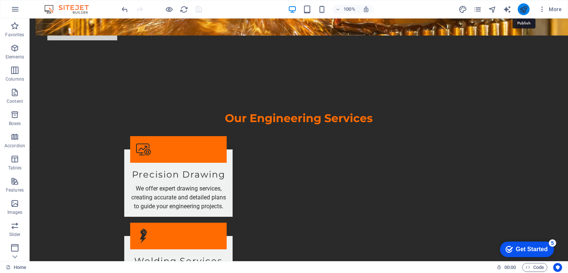
click at [522, 9] on icon "publish" at bounding box center [523, 9] width 9 height 9
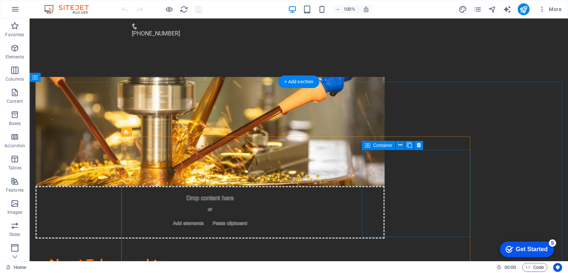
scroll to position [413, 0]
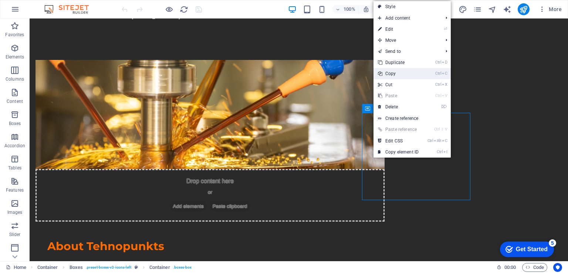
click at [401, 71] on link "Ctrl C Copy" at bounding box center [398, 73] width 50 height 11
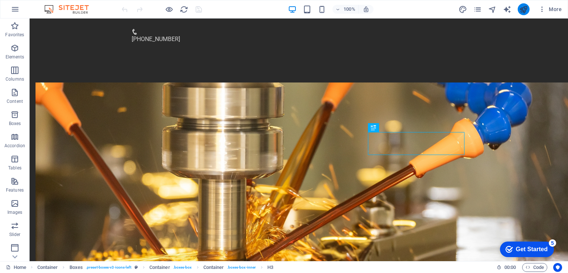
click at [519, 11] on icon "publish" at bounding box center [523, 9] width 9 height 9
